Goal: Task Accomplishment & Management: Manage account settings

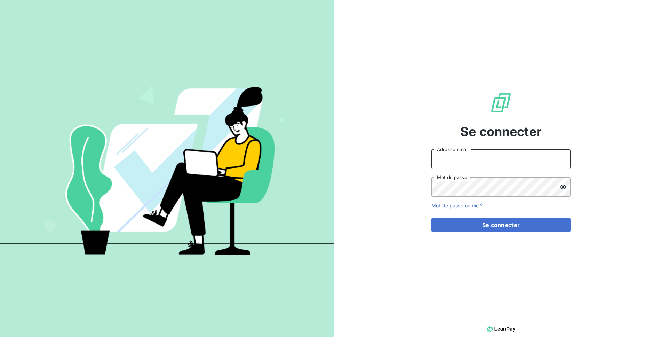
click at [450, 157] on input "Adresse email" at bounding box center [500, 158] width 139 height 19
type input "admin@dimcofrance"
click at [431, 217] on button "Se connecter" at bounding box center [500, 224] width 139 height 15
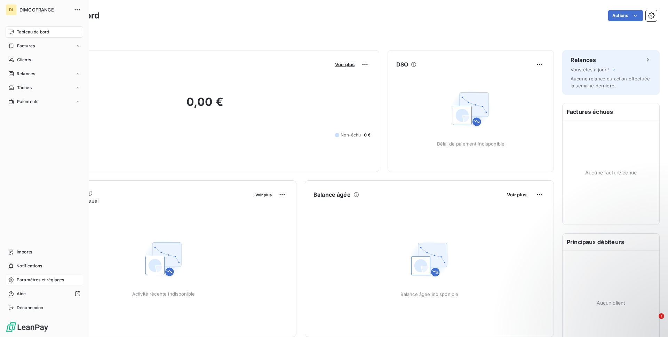
click at [14, 281] on icon at bounding box center [11, 280] width 6 height 6
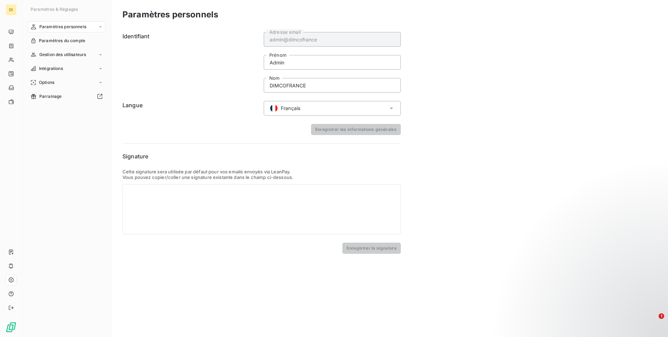
click at [71, 34] on nav "Paramètres personnels Paramètres du compte Gestion des utilisateurs Intégration…" at bounding box center [67, 61] width 78 height 81
click at [68, 39] on span "Paramètres du compte" at bounding box center [62, 41] width 46 height 6
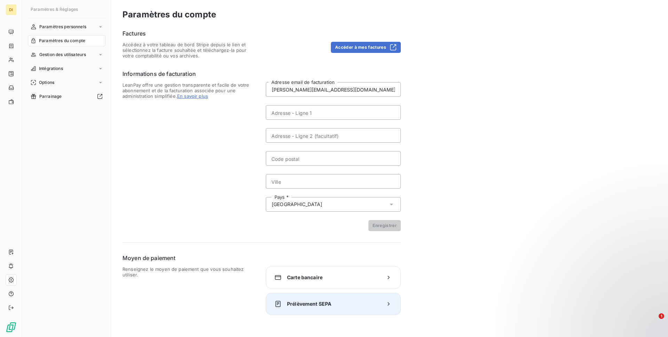
click at [312, 312] on div "Prélèvement SEPA" at bounding box center [333, 304] width 135 height 22
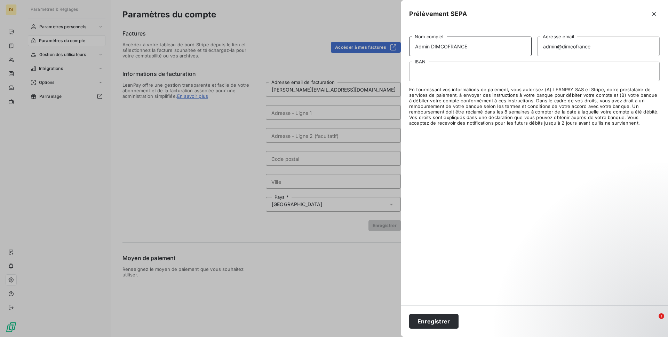
click at [424, 47] on input "Admin DIMCOFRANCE" at bounding box center [470, 46] width 122 height 19
click at [431, 43] on input "DIMCOFRANCE" at bounding box center [470, 46] width 122 height 19
type input "DIMCO FRANCE"
click at [556, 42] on input "admin@dimcofrance" at bounding box center [598, 46] width 122 height 19
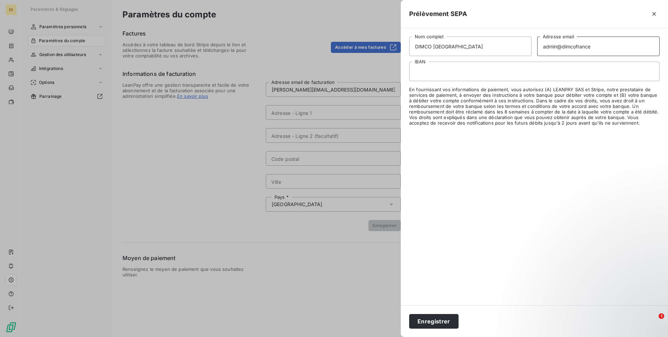
click at [556, 42] on input "admin@dimcofrance" at bounding box center [598, 46] width 122 height 19
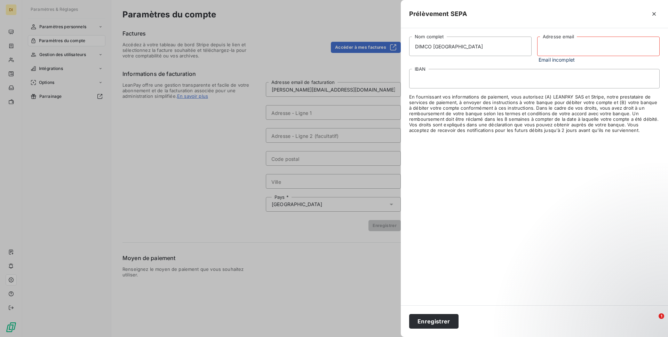
paste input "l.sanchez@odice.cc"
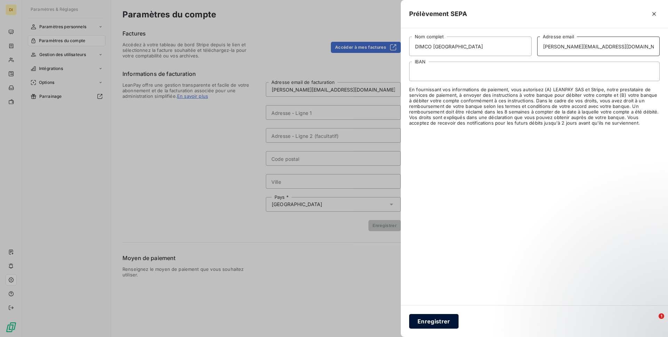
type input "l.sanchez@odice.cc"
click at [425, 326] on button "Enregistrer" at bounding box center [433, 321] width 49 height 15
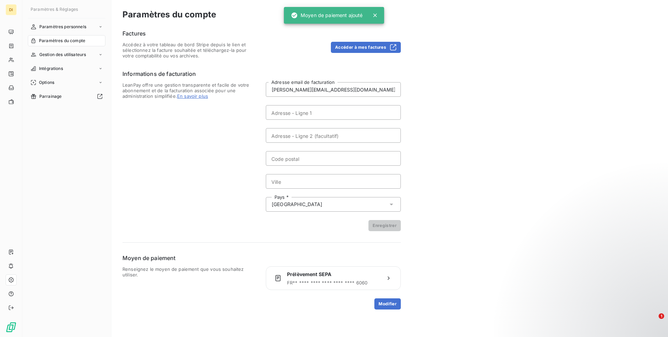
click at [302, 102] on form "l.sanchez@odice.cc Adresse email de facturation Adresse - Ligne 1 Adresse - Lig…" at bounding box center [333, 156] width 135 height 149
click at [299, 109] on input "Adresse - Ligne 1" at bounding box center [333, 112] width 135 height 15
paste input "ZA LA TRANCHE N5"
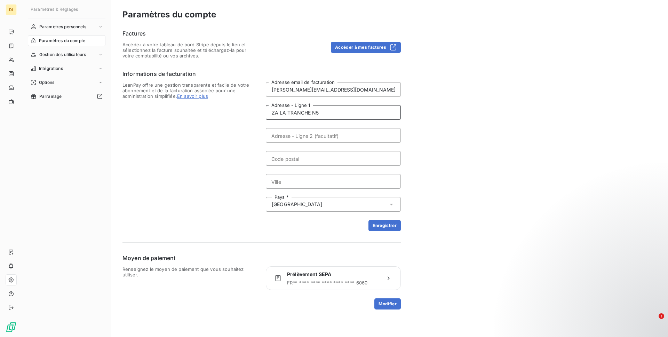
type input "ZA LA TRANCHE N5"
click at [277, 157] on input "Code postal" at bounding box center [333, 158] width 135 height 15
paste input "04180 VILLENEUVE"
click at [301, 161] on input "04180 VILLENEUVE" at bounding box center [333, 158] width 135 height 15
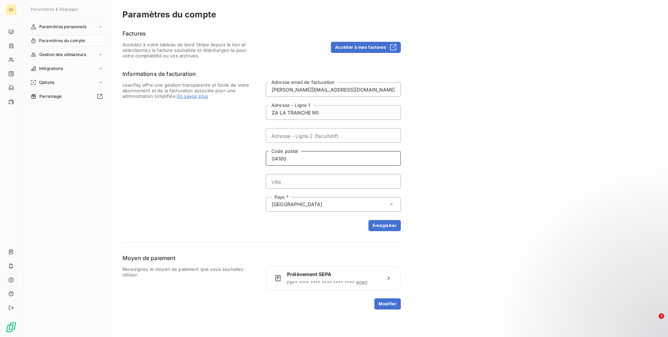
type input "04180"
click at [299, 180] on input "Ville" at bounding box center [333, 181] width 135 height 15
paste input "VILLENEUVE"
type input "VILLENEUVE"
click at [388, 233] on div "Factures Accédez à votre tableau de bord Stripe depuis le lien et sélectionnez …" at bounding box center [261, 169] width 278 height 280
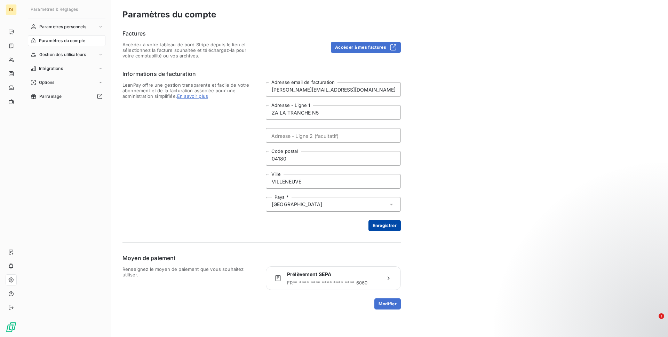
click at [376, 224] on button "Enregistrer" at bounding box center [384, 225] width 32 height 11
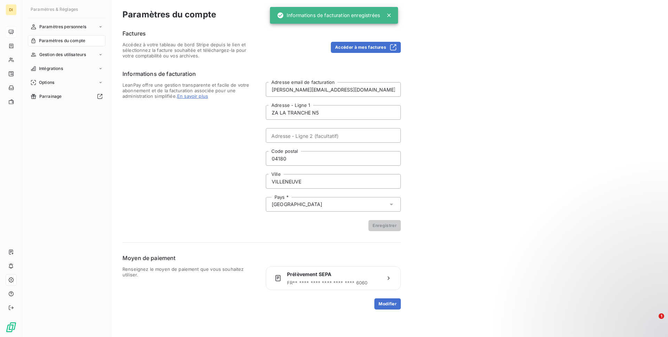
click at [8, 32] on icon at bounding box center [11, 32] width 6 height 6
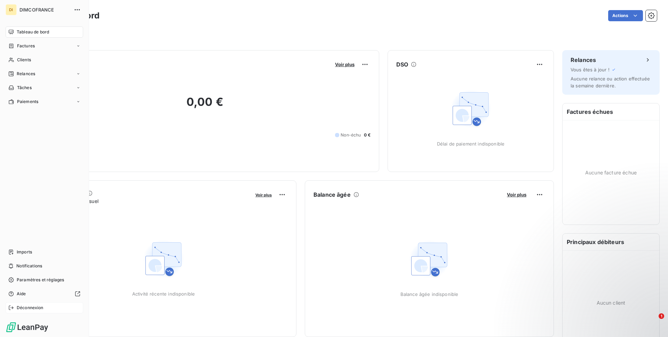
click at [35, 310] on span "Déconnexion" at bounding box center [30, 307] width 27 height 6
